Goal: Task Accomplishment & Management: Manage account settings

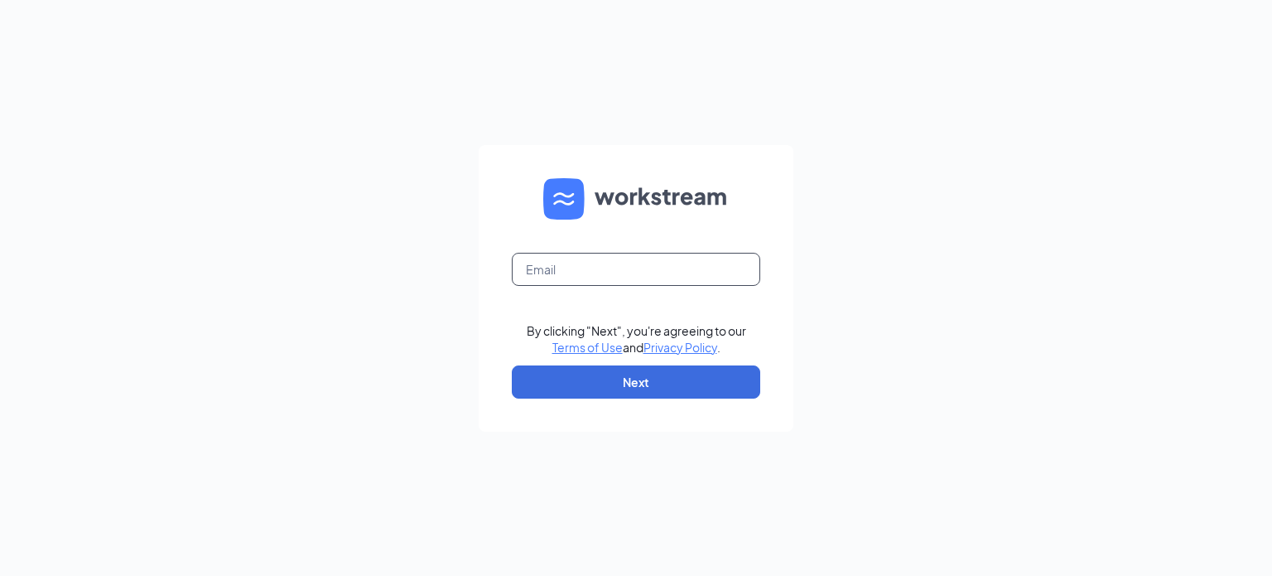
click at [603, 274] on input "text" at bounding box center [636, 269] width 248 height 33
type input "rgonzales@golfthewilds.com"
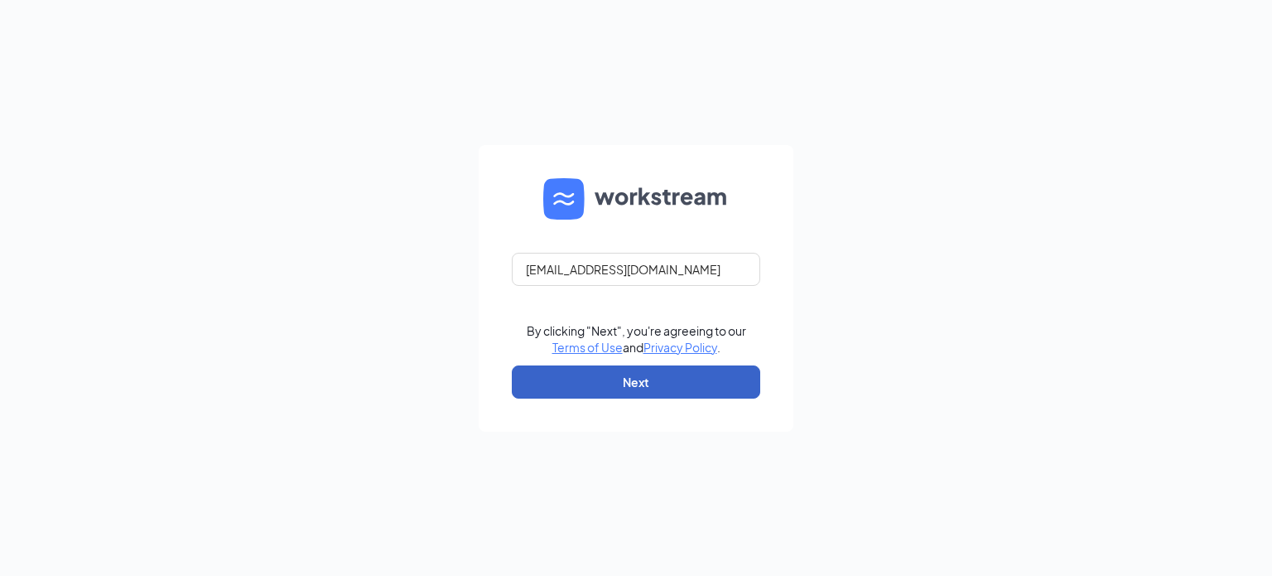
click at [649, 365] on button "Next" at bounding box center [636, 381] width 248 height 33
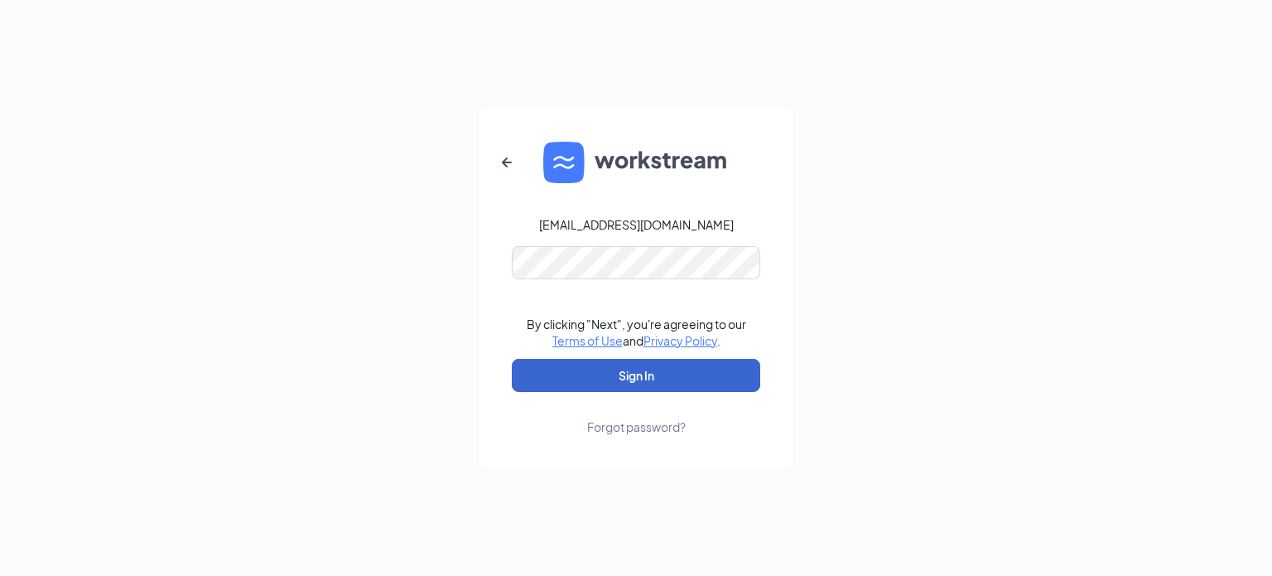
click at [638, 373] on button "Sign In" at bounding box center [636, 375] width 248 height 33
click at [634, 377] on button "Sign In" at bounding box center [636, 375] width 248 height 33
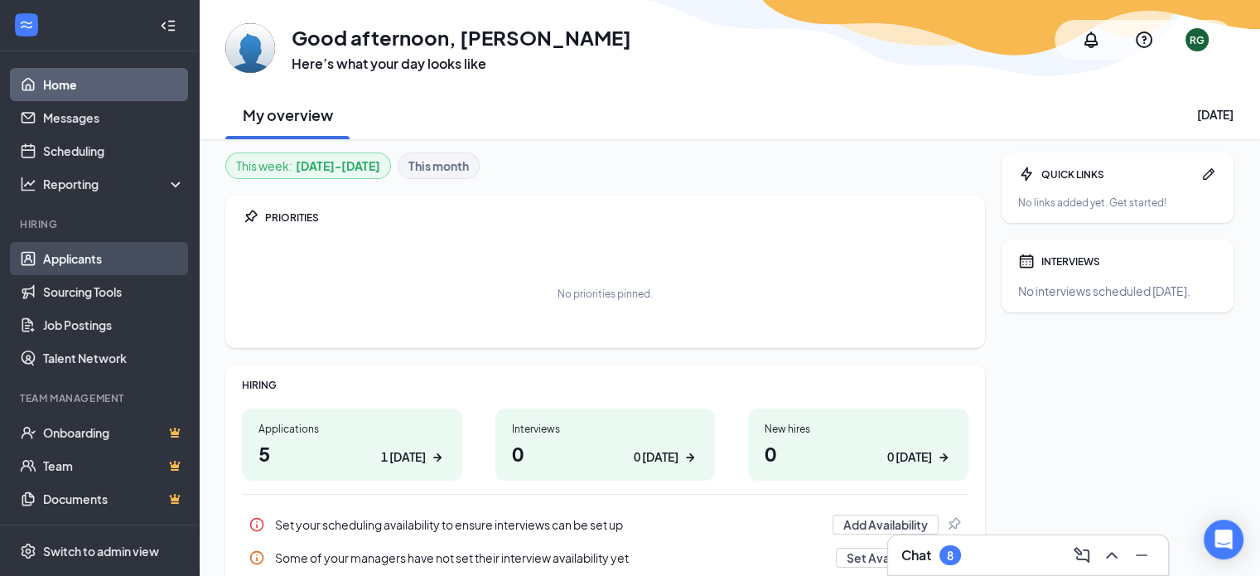
click at [101, 257] on link "Applicants" at bounding box center [114, 258] width 142 height 33
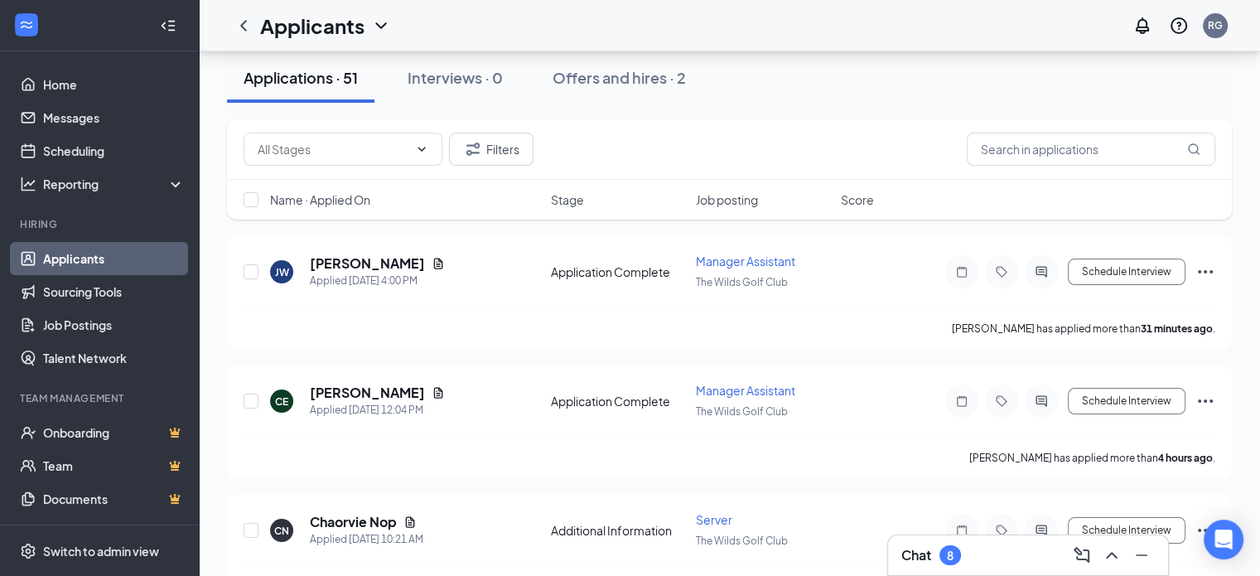
scroll to position [166, 0]
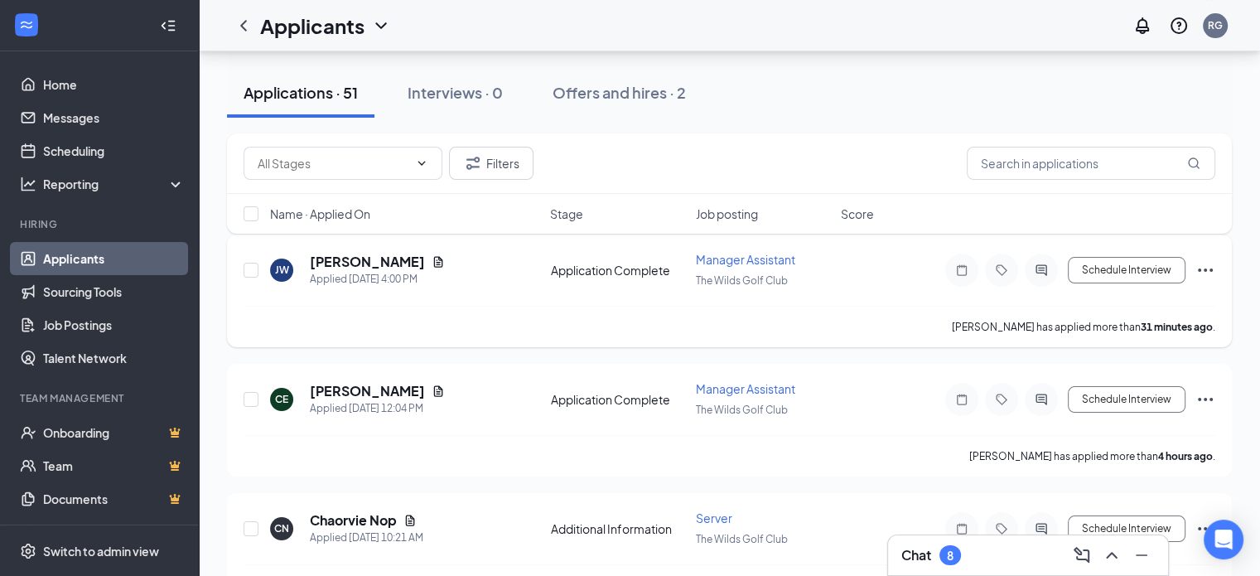
click at [754, 258] on span "Manager Assistant" at bounding box center [745, 259] width 99 height 15
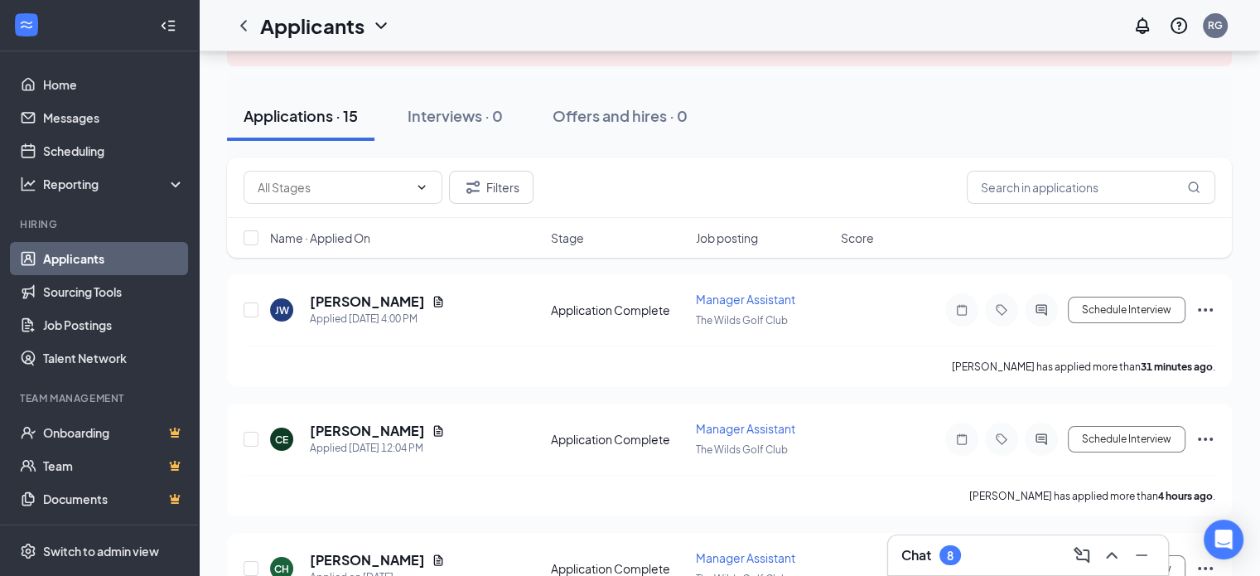
scroll to position [166, 0]
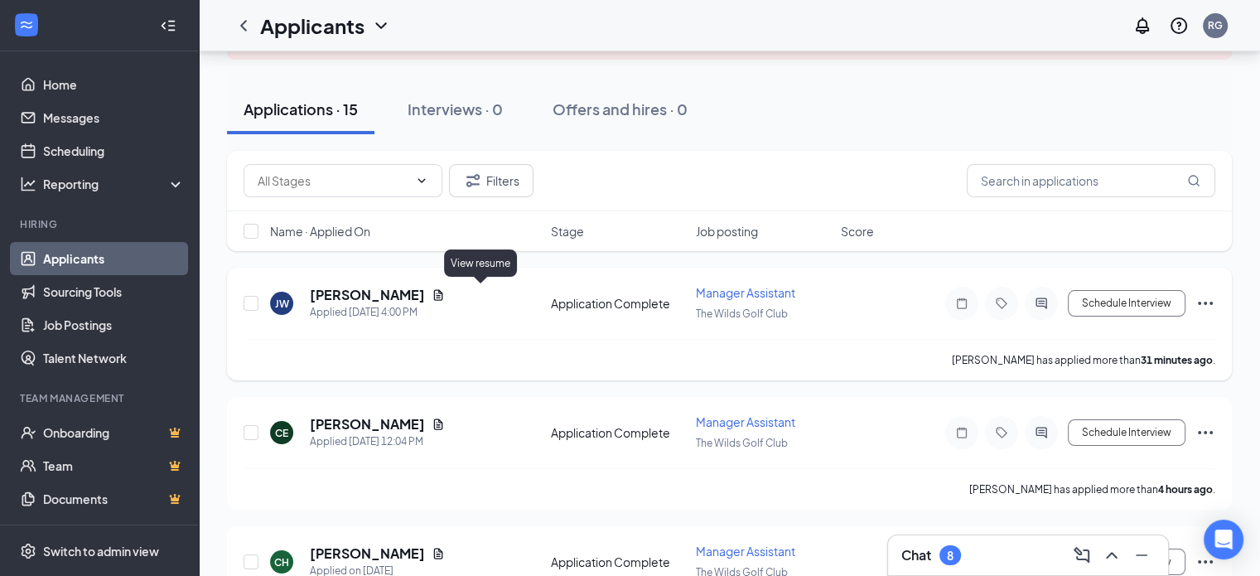
click at [443, 294] on icon "Document" at bounding box center [438, 294] width 9 height 11
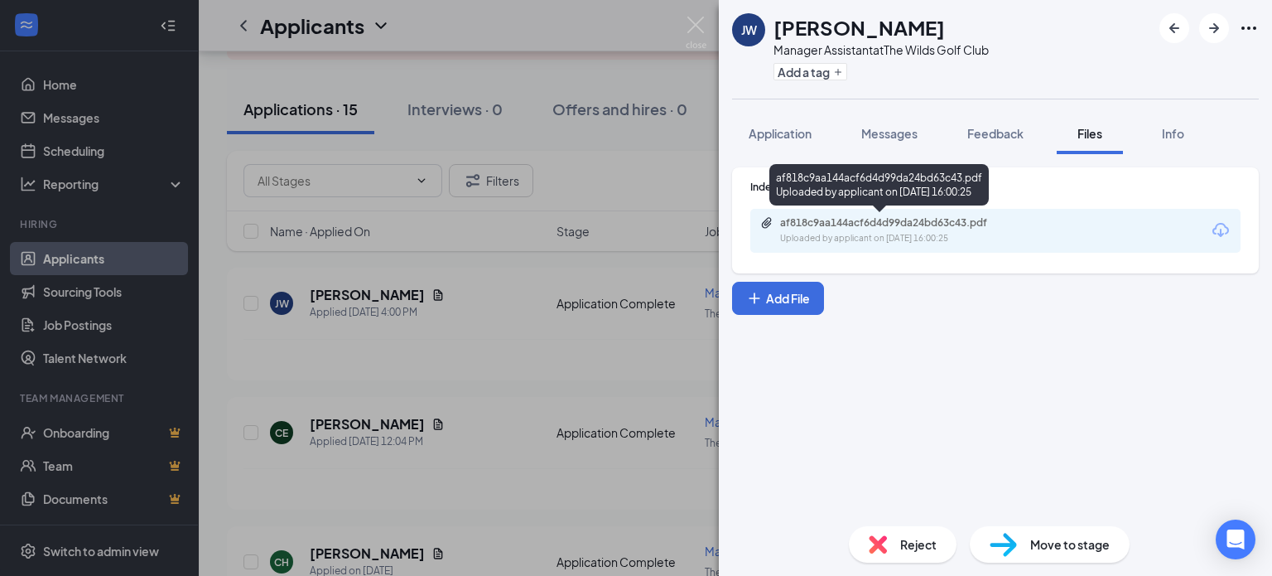
click at [873, 232] on div "Uploaded by applicant on [DATE] 16:00:25" at bounding box center [904, 238] width 248 height 13
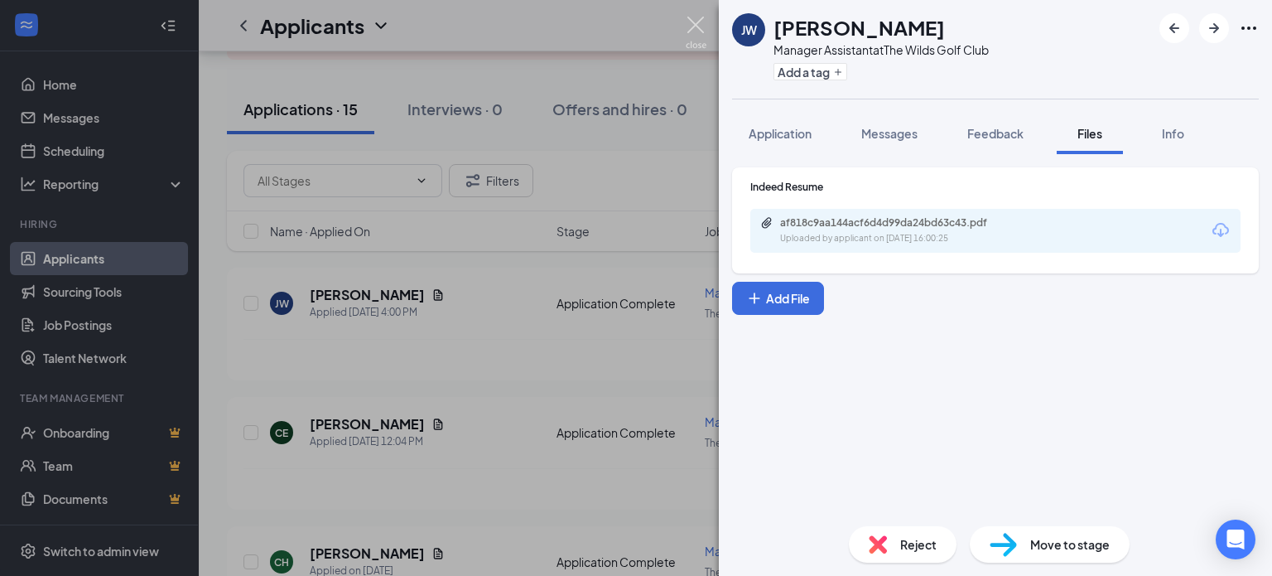
click at [699, 27] on img at bounding box center [696, 33] width 21 height 32
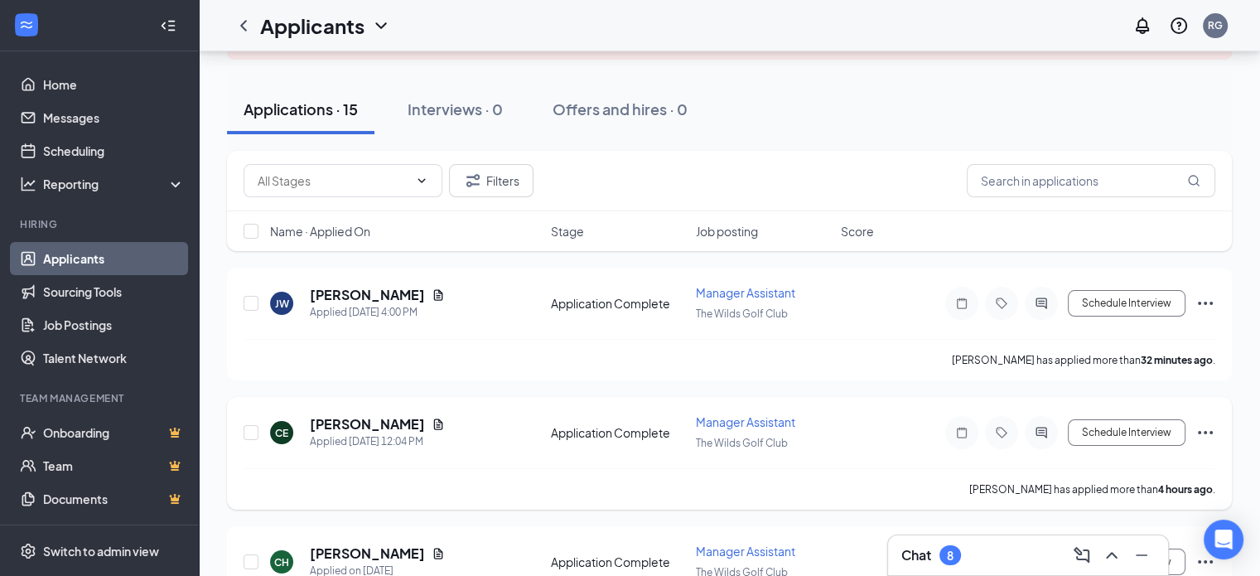
click at [749, 419] on span "Manager Assistant" at bounding box center [745, 421] width 99 height 15
click at [722, 422] on span "Manager Assistant" at bounding box center [745, 421] width 99 height 15
click at [781, 419] on span "Manager Assistant" at bounding box center [745, 421] width 99 height 15
click at [431, 420] on icon "Document" at bounding box center [437, 423] width 13 height 13
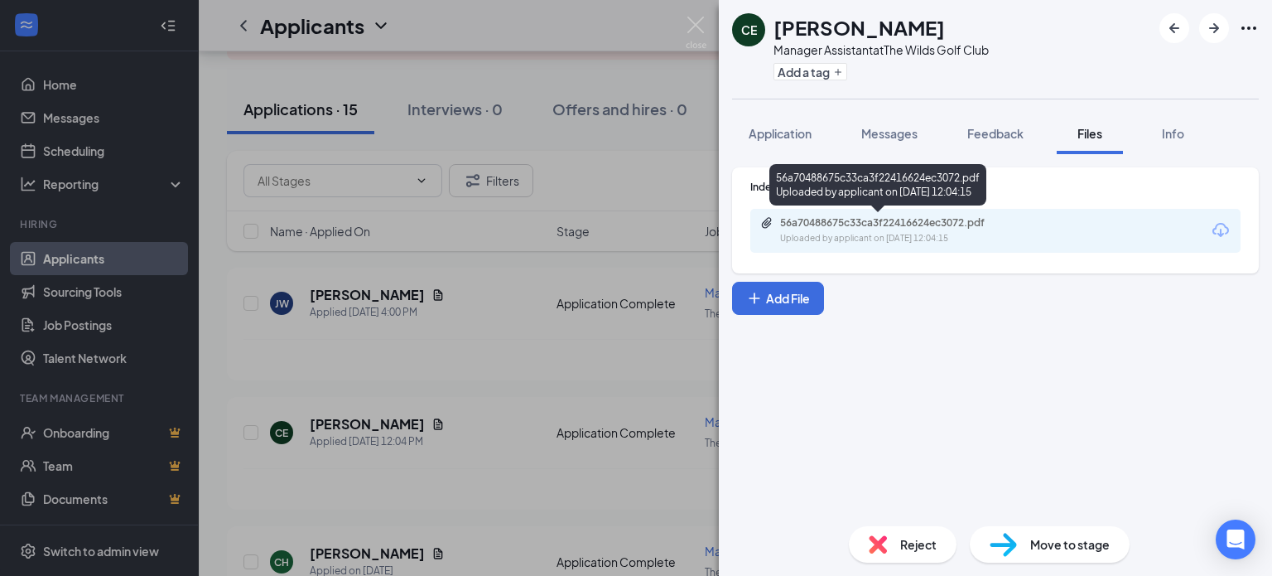
click at [895, 233] on div "Uploaded by applicant on [DATE] 12:04:15" at bounding box center [904, 238] width 248 height 13
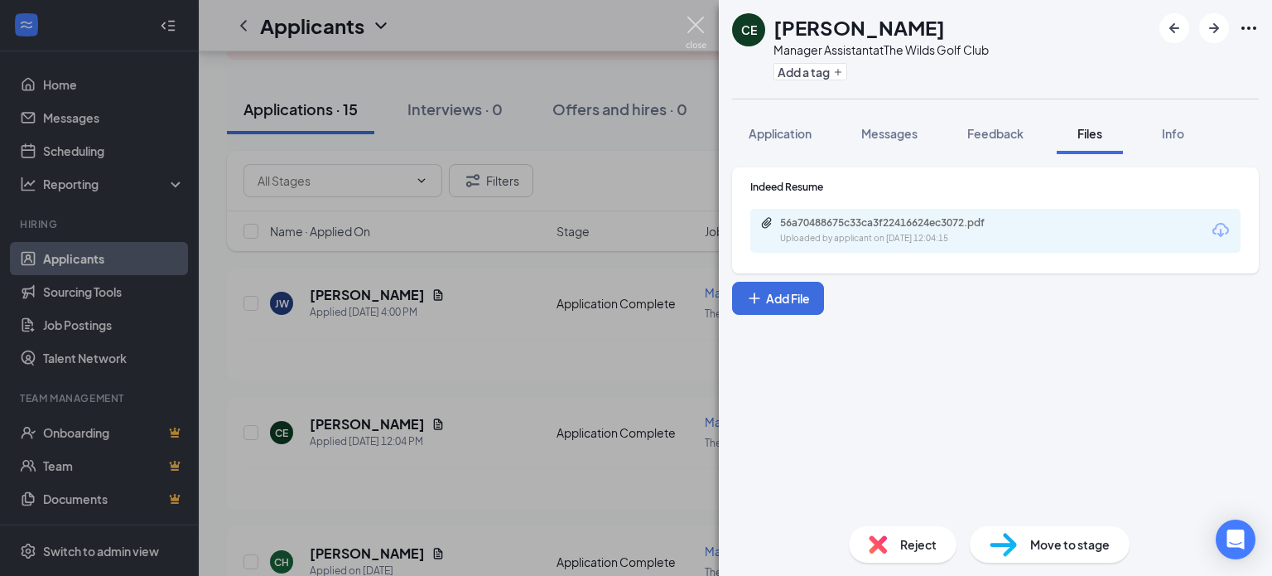
click at [697, 17] on img at bounding box center [696, 33] width 21 height 32
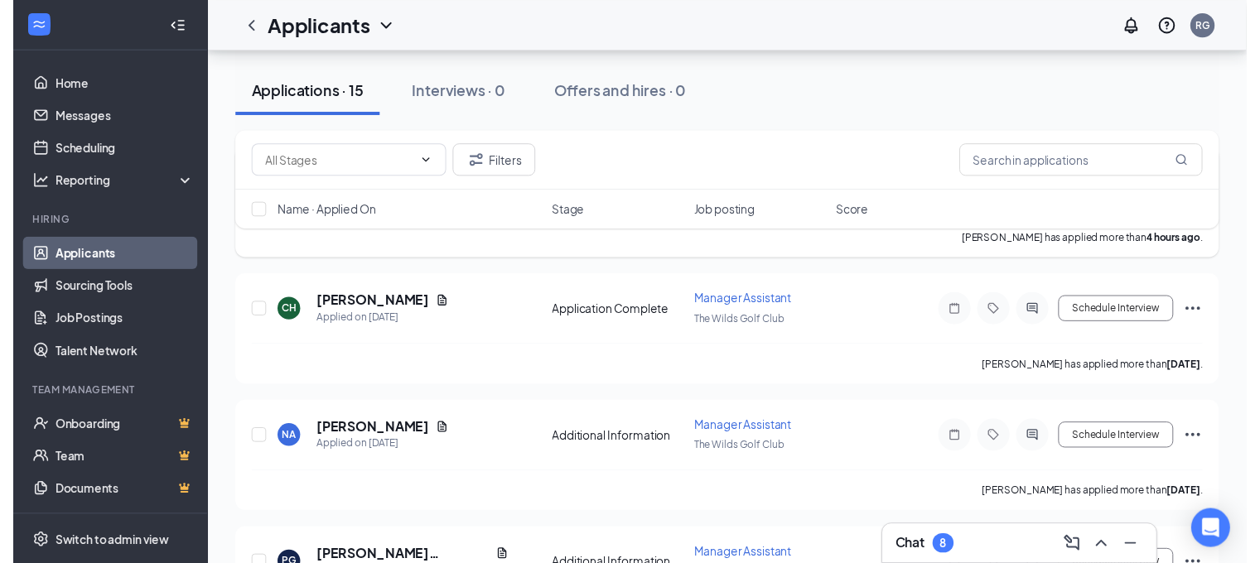
scroll to position [414, 0]
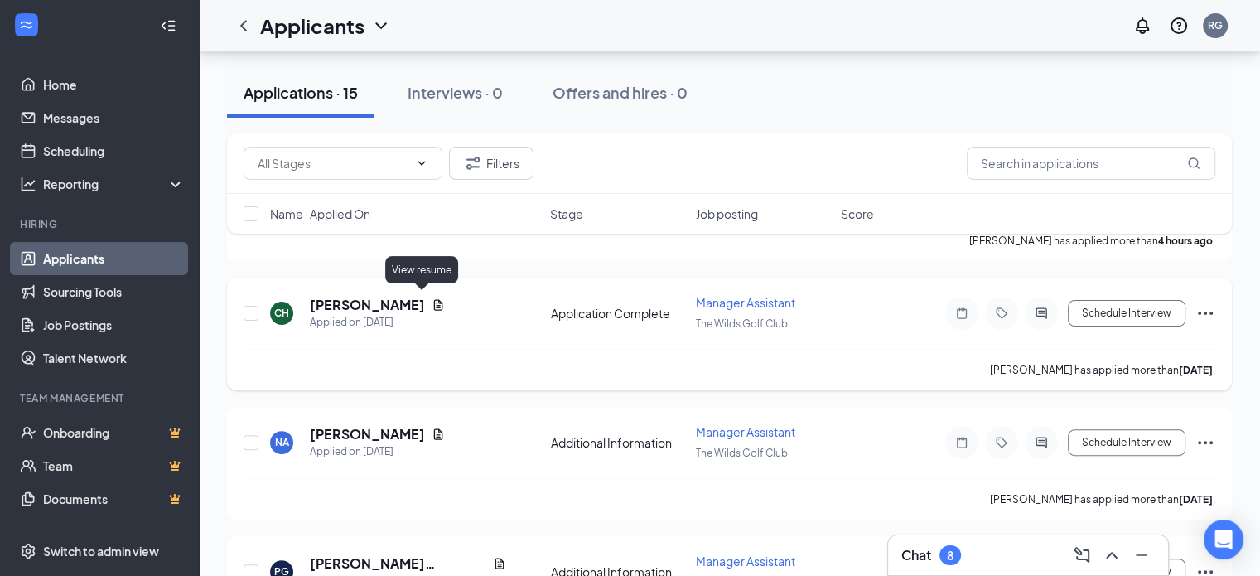
click at [431, 301] on icon "Document" at bounding box center [437, 304] width 13 height 13
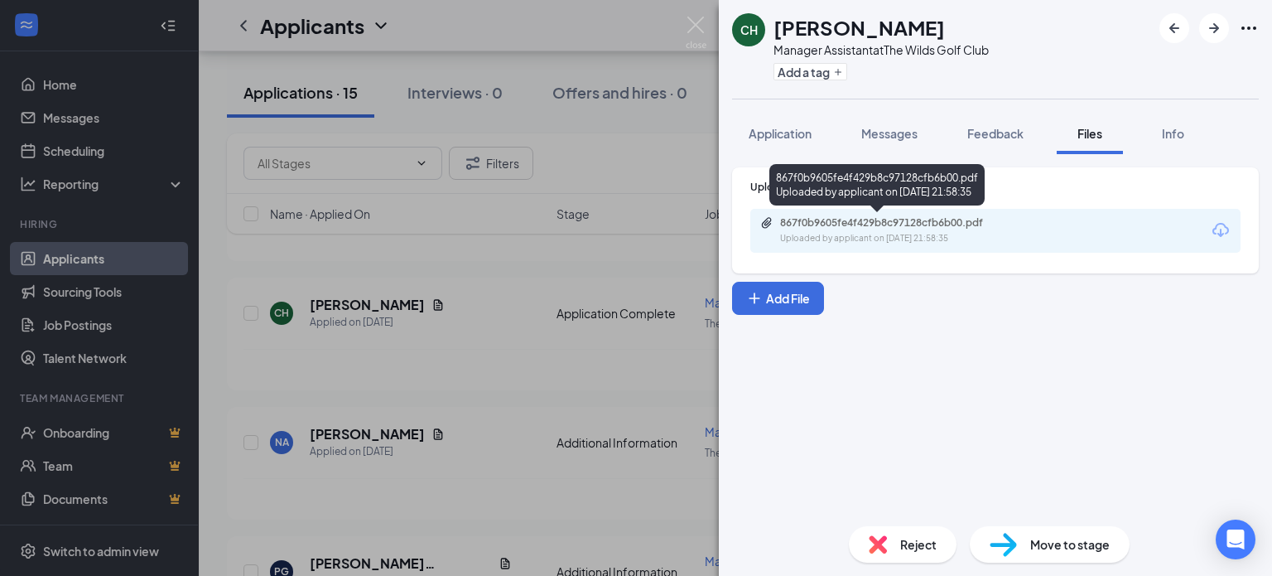
click at [917, 233] on div "Uploaded by applicant on [DATE] 21:58:35" at bounding box center [904, 238] width 248 height 13
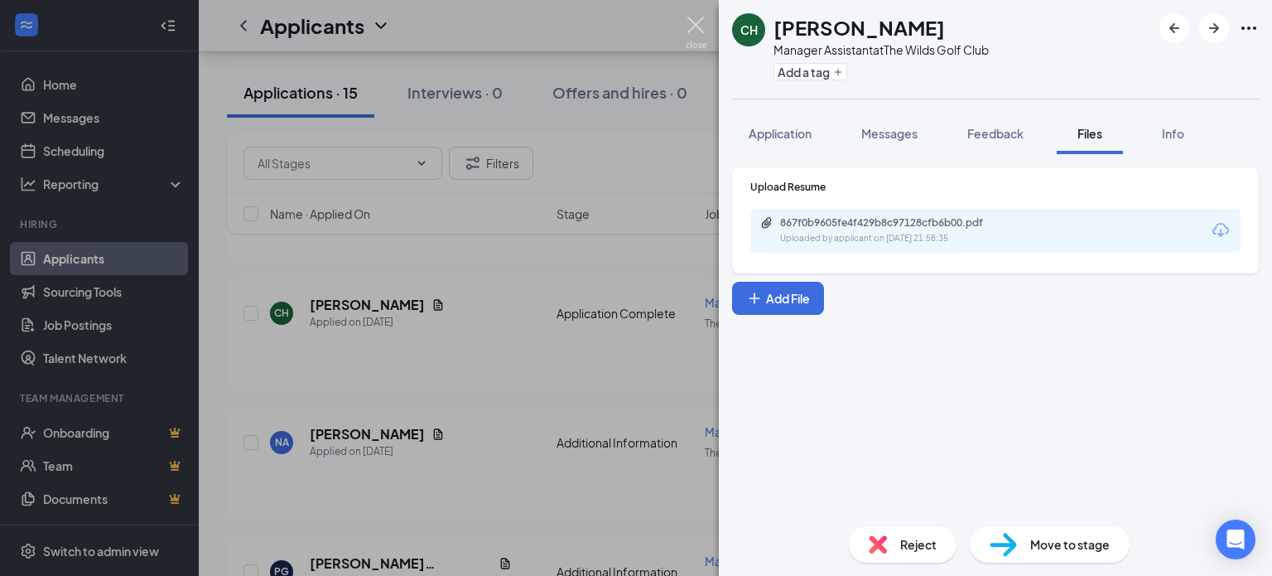
click at [696, 22] on img at bounding box center [696, 33] width 21 height 32
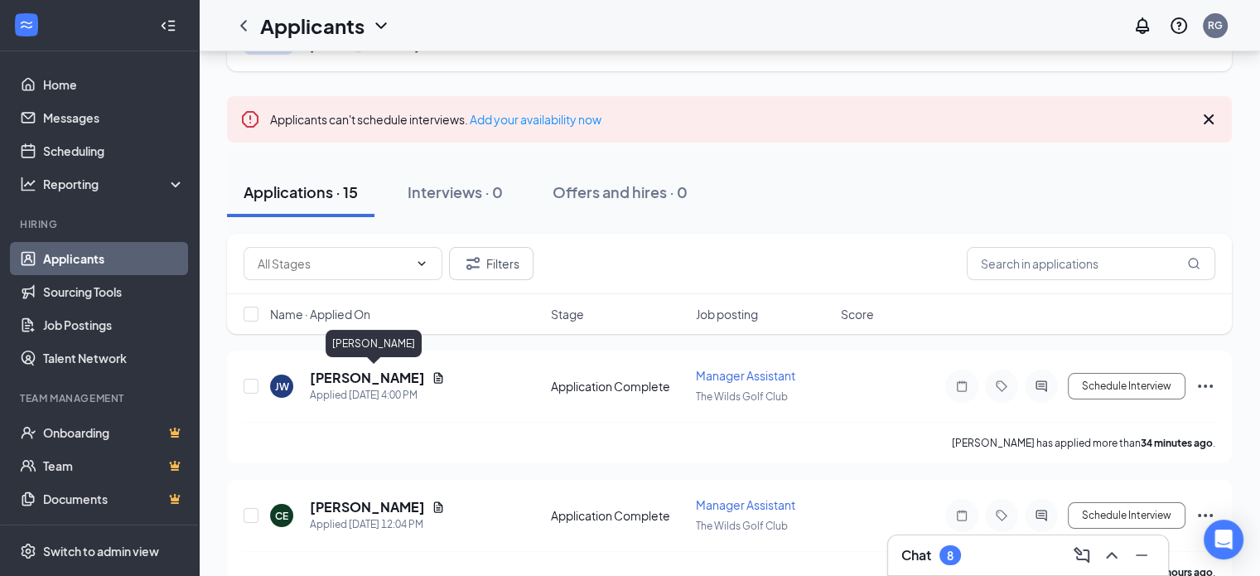
scroll to position [83, 0]
click at [443, 378] on icon "Document" at bounding box center [438, 377] width 9 height 11
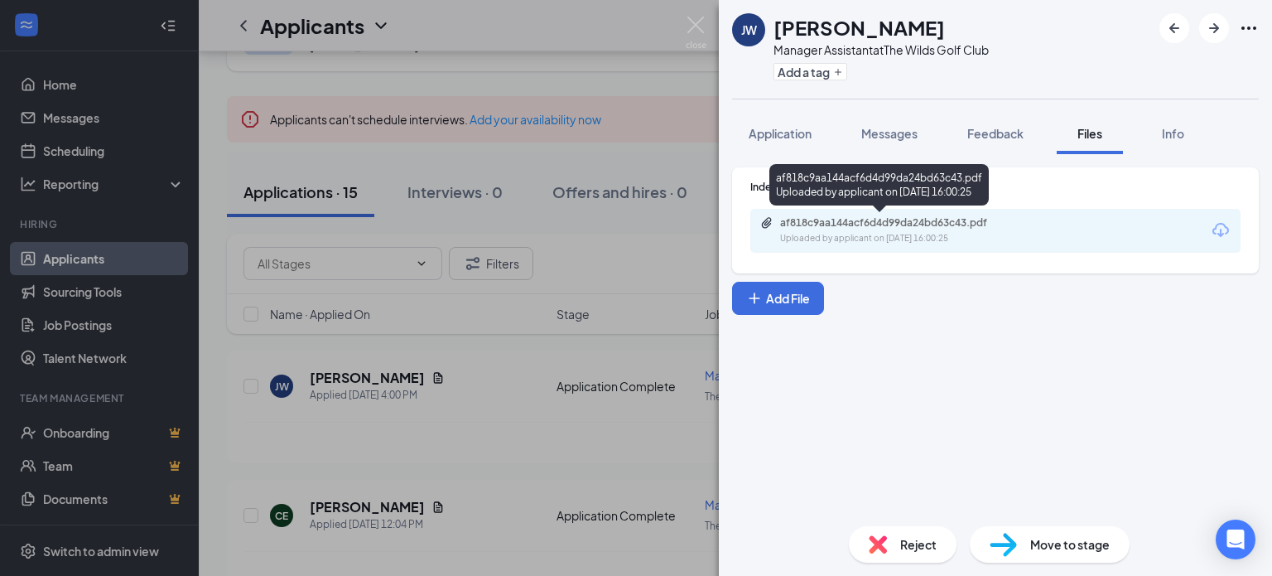
click at [898, 238] on div "Uploaded by applicant on [DATE] 16:00:25" at bounding box center [904, 238] width 248 height 13
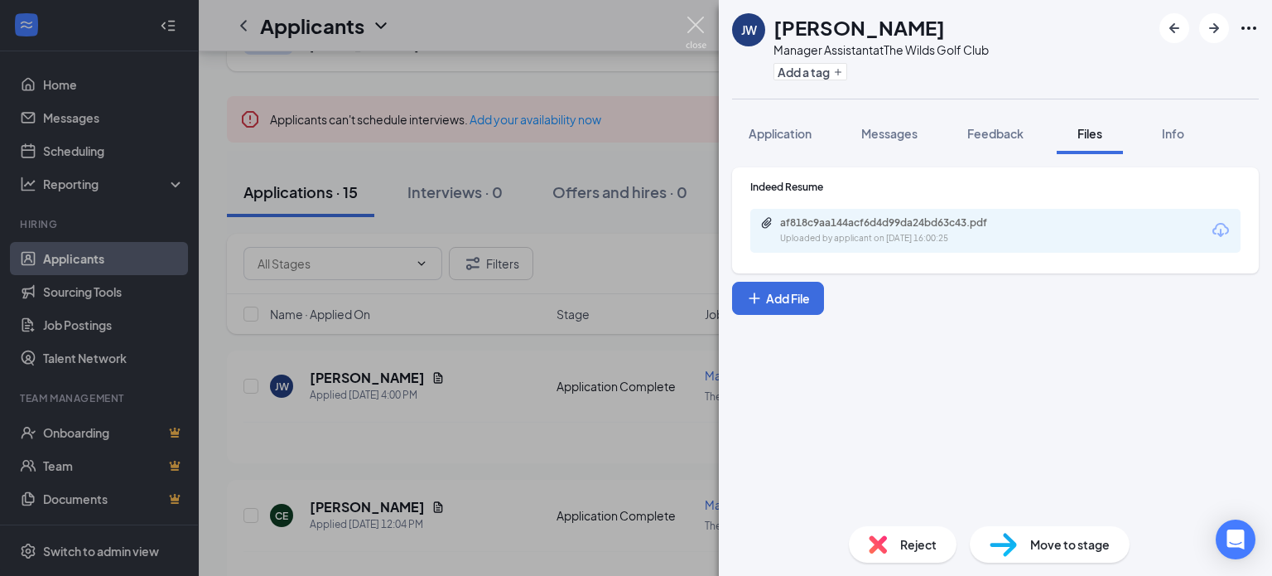
click at [695, 25] on img at bounding box center [696, 33] width 21 height 32
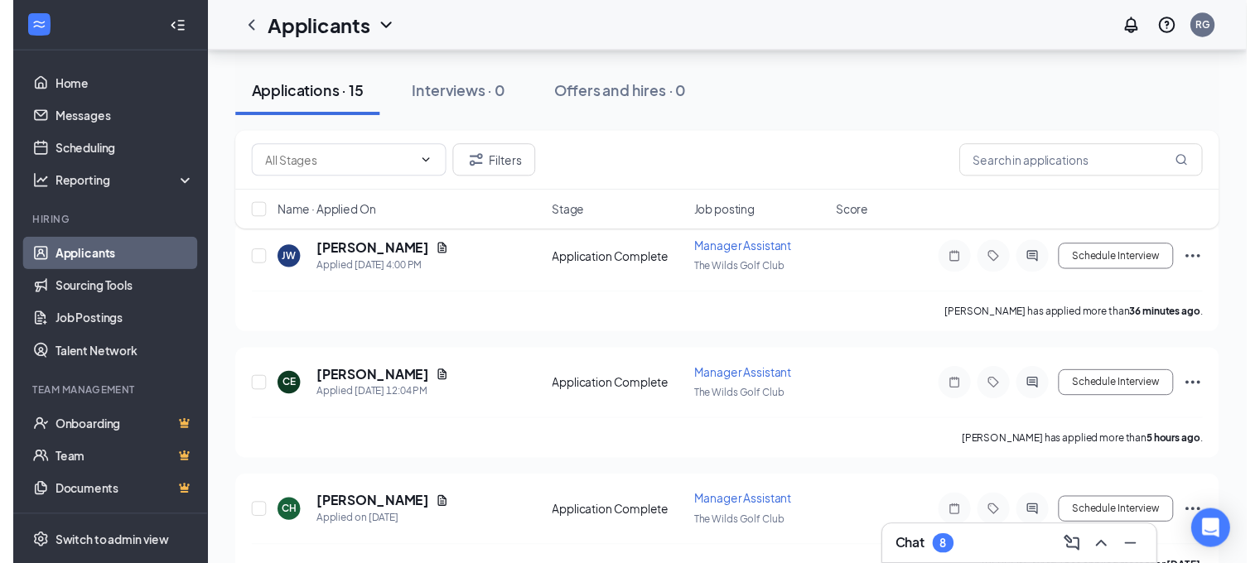
scroll to position [248, 0]
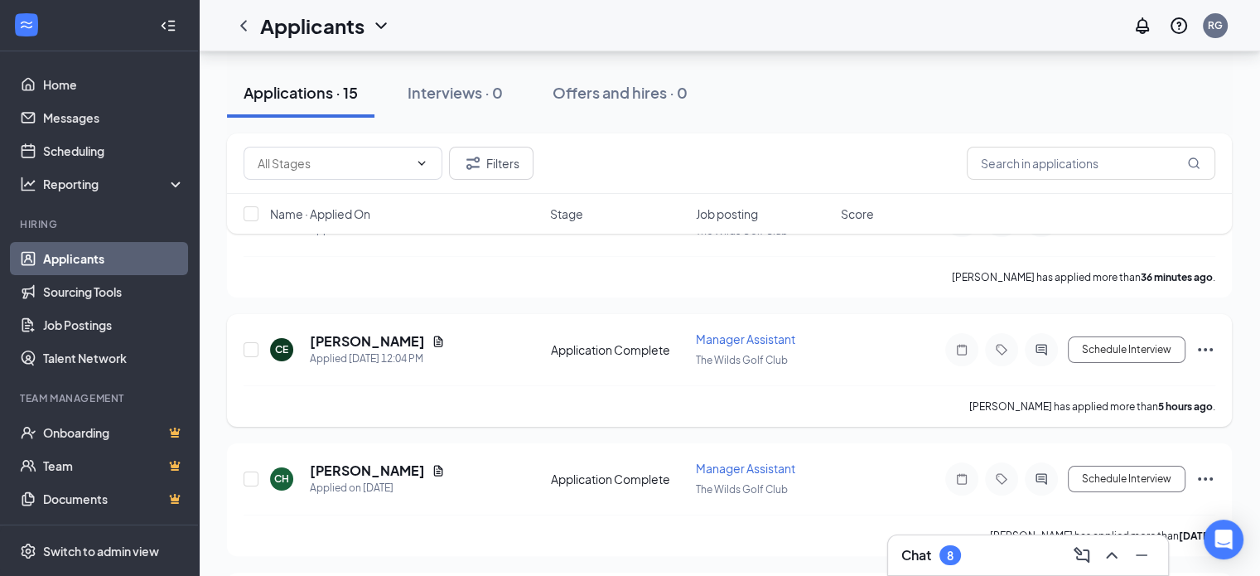
click at [757, 335] on span "Manager Assistant" at bounding box center [745, 338] width 99 height 15
click at [434, 337] on icon "Document" at bounding box center [438, 340] width 9 height 11
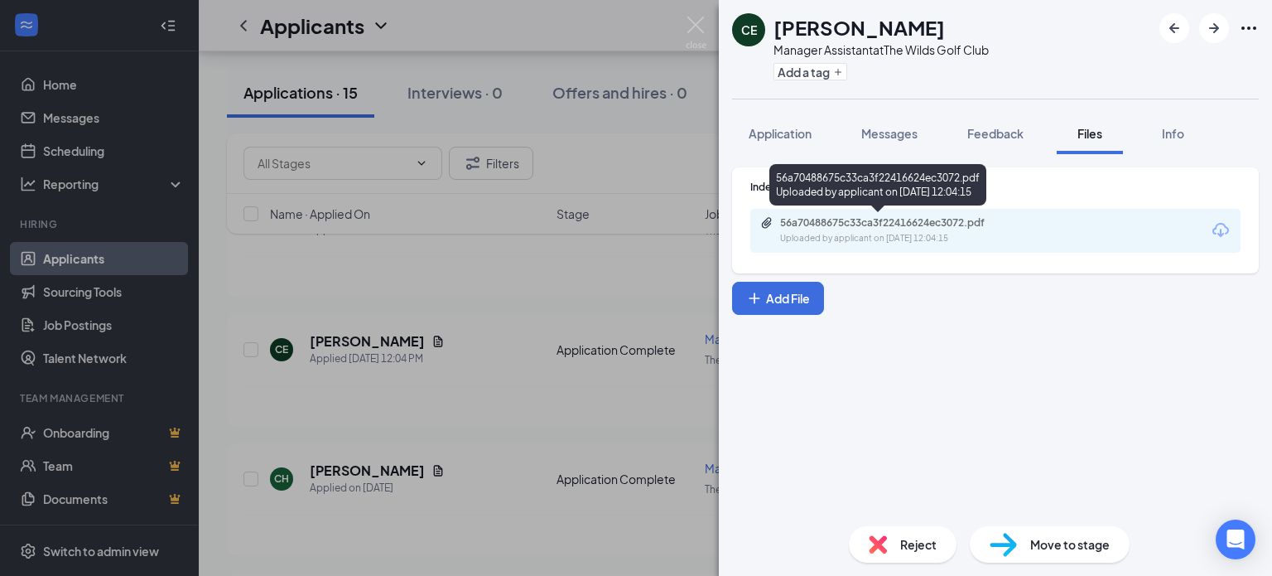
click at [860, 238] on div "Uploaded by applicant on [DATE] 12:04:15" at bounding box center [904, 238] width 248 height 13
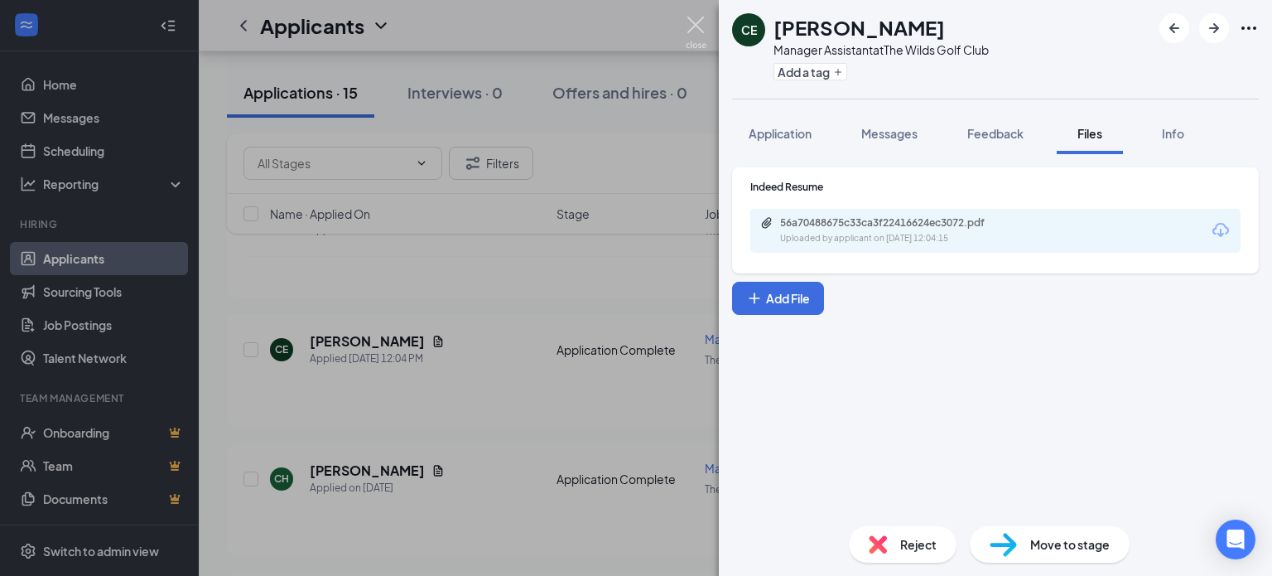
click at [698, 21] on img at bounding box center [696, 33] width 21 height 32
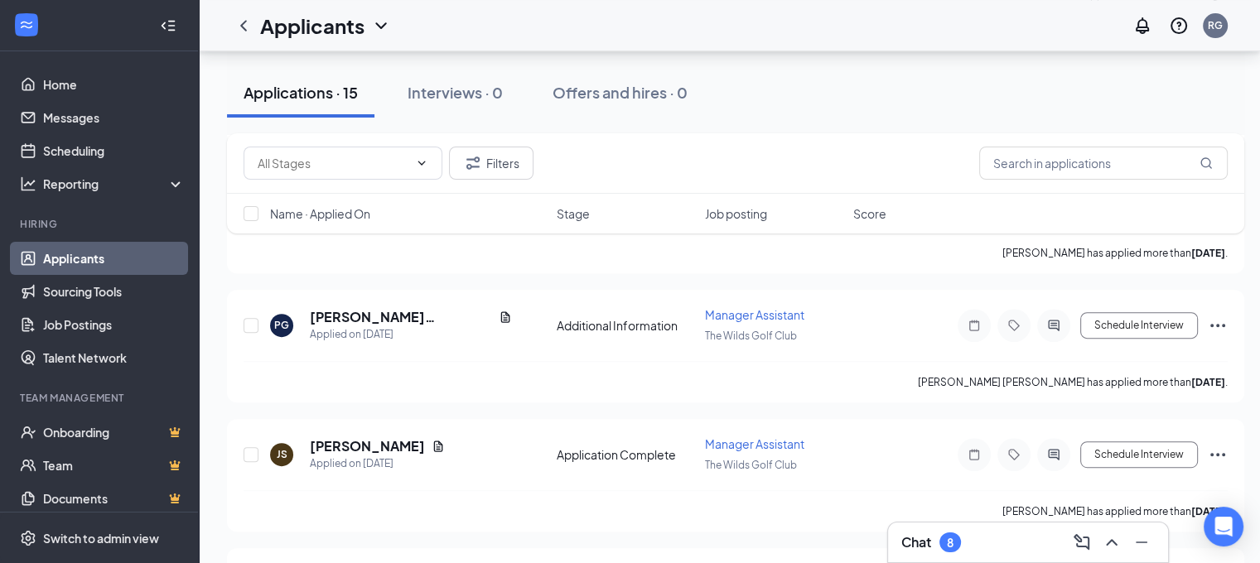
scroll to position [663, 0]
